Goal: Check status: Check status

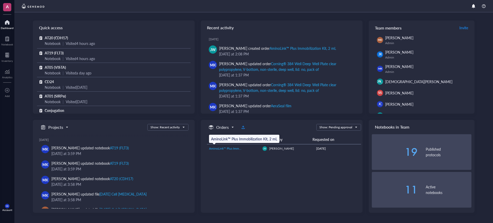
click at [240, 148] on span "AminoLink™ Plus Immobilization Kit, 2 mL" at bounding box center [237, 148] width 57 height 4
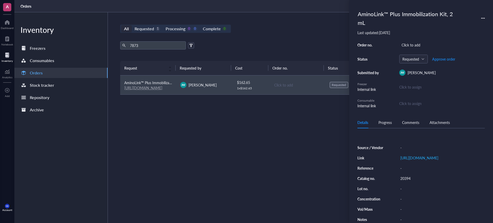
scroll to position [14, 0]
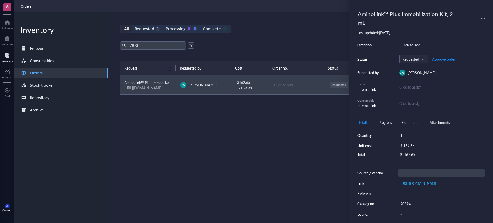
click at [416, 175] on div "-" at bounding box center [441, 172] width 87 height 7
type input "h"
type input "Thermo [PERSON_NAME]"
click at [292, 149] on div "Request Requested by Cost Order no. Status Date Action AminoLink™ Plus Immobili…" at bounding box center [297, 130] width 355 height 138
